Goal: Complete application form: Complete application form

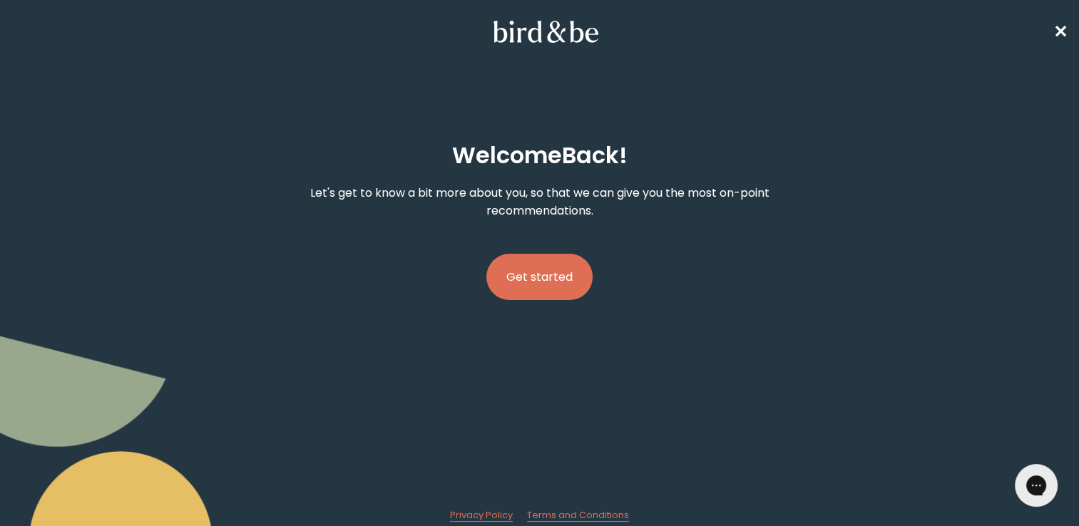
click at [558, 272] on button "Get started" at bounding box center [539, 277] width 106 height 46
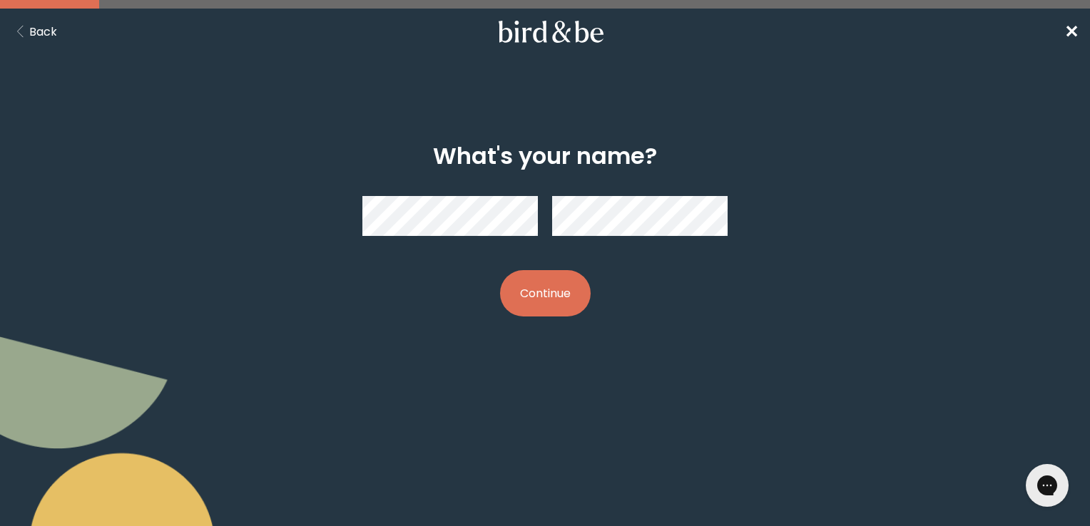
click at [557, 292] on button "Continue" at bounding box center [545, 293] width 91 height 46
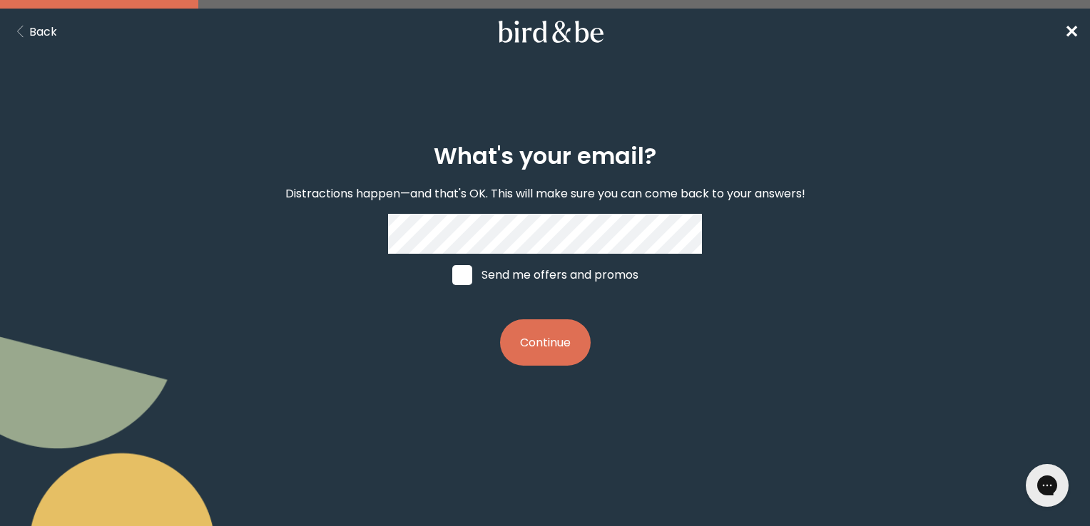
click at [542, 364] on button "Continue" at bounding box center [545, 343] width 91 height 46
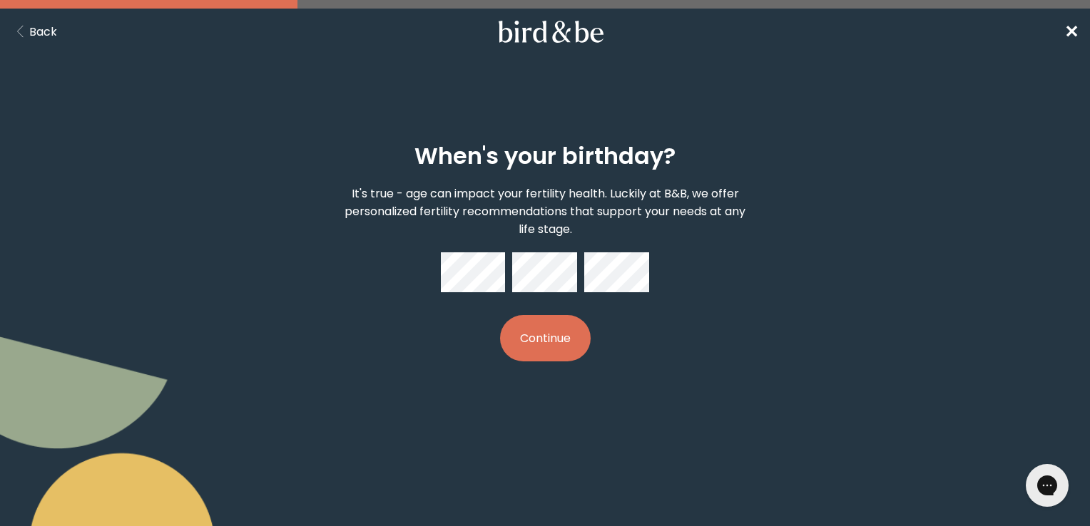
click at [545, 343] on button "Continue" at bounding box center [545, 338] width 91 height 46
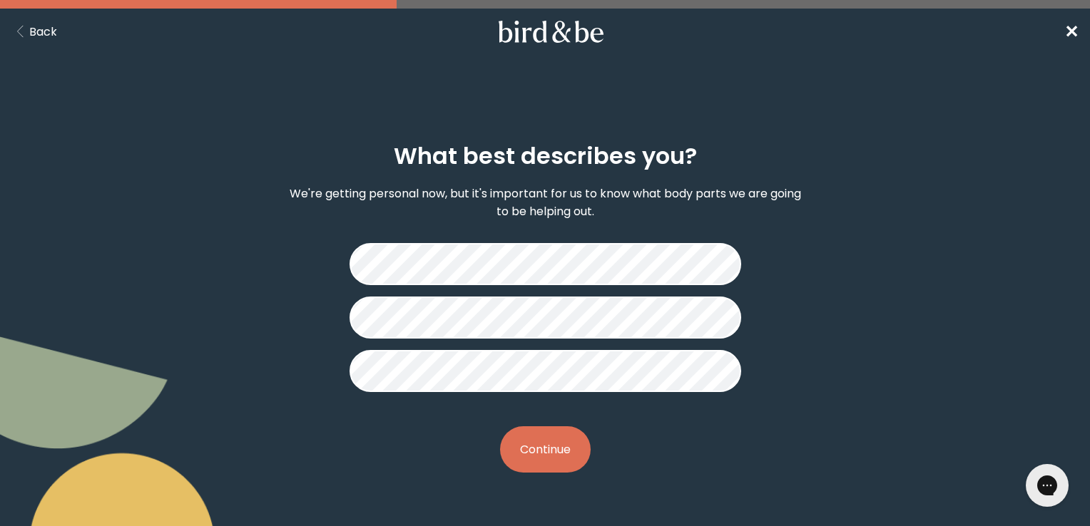
click at [554, 438] on button "Continue" at bounding box center [545, 449] width 91 height 46
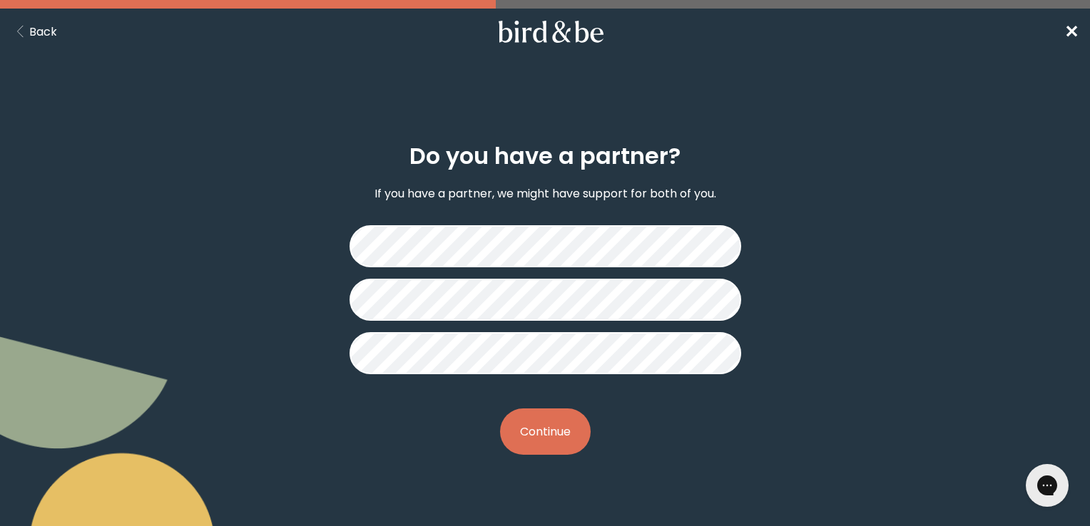
click at [548, 436] on button "Continue" at bounding box center [545, 432] width 91 height 46
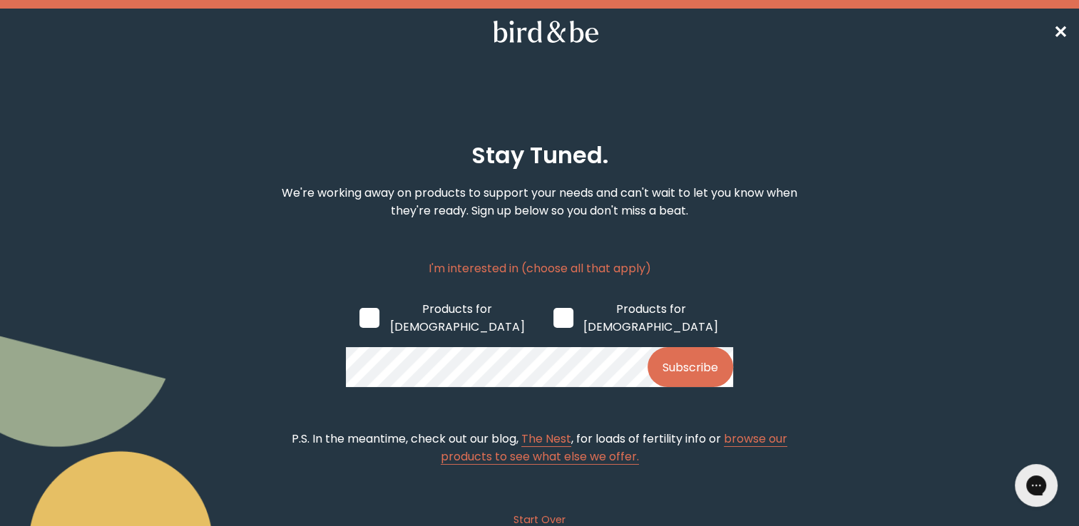
click at [1053, 30] on span "✕" at bounding box center [1060, 32] width 14 height 24
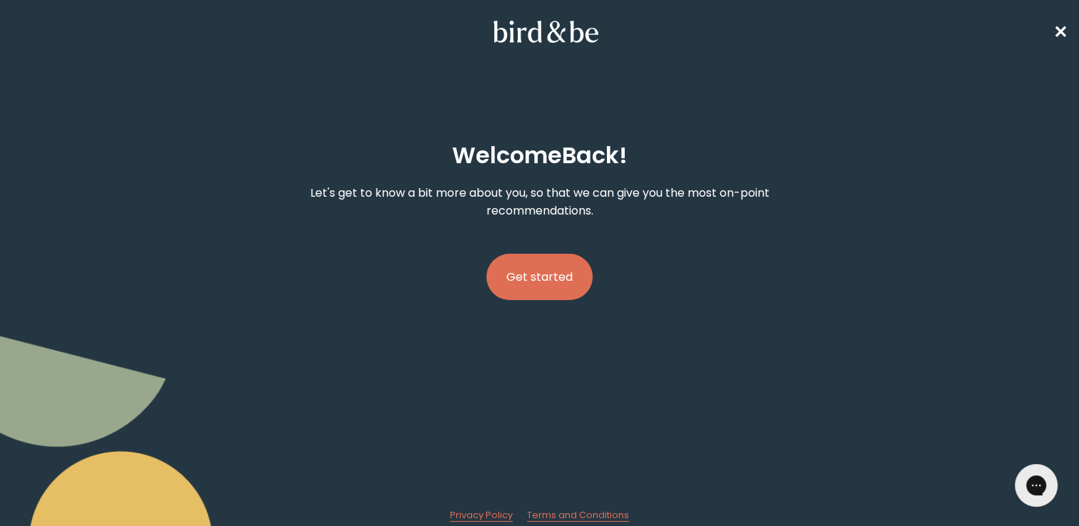
click at [1064, 24] on span "✕" at bounding box center [1060, 32] width 14 height 24
